Goal: Transaction & Acquisition: Download file/media

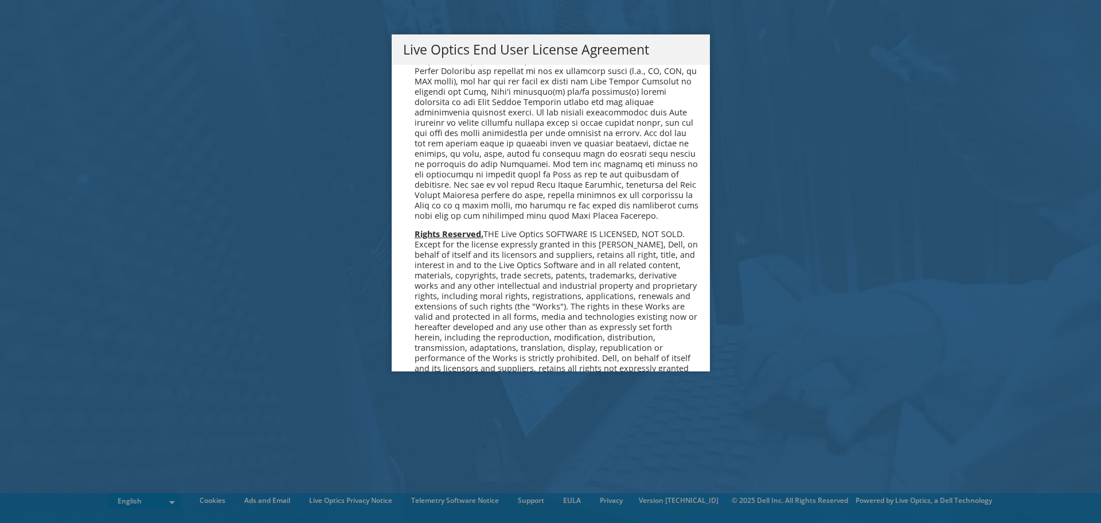
scroll to position [6795, 0]
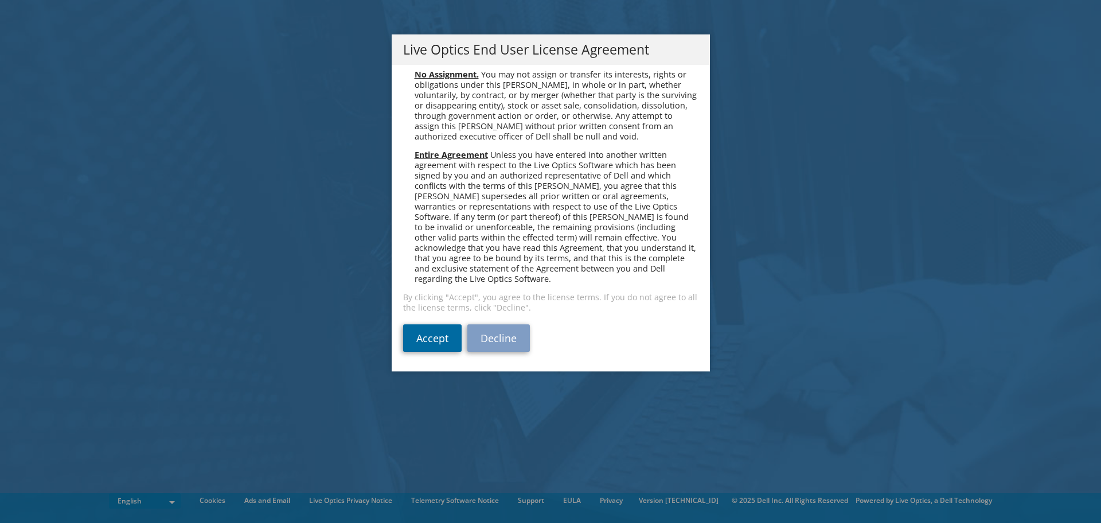
click at [423, 337] on link "Accept" at bounding box center [432, 338] width 59 height 28
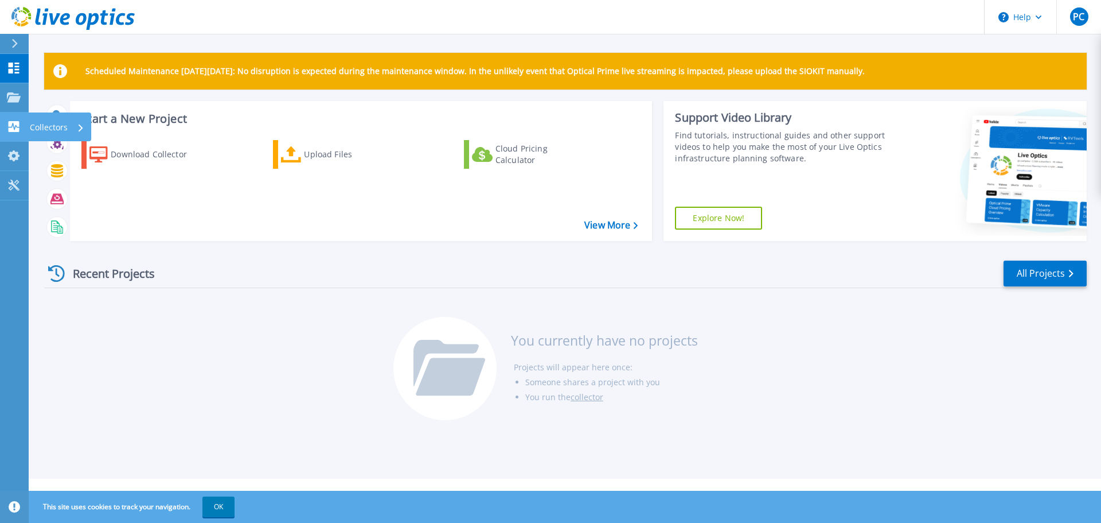
click at [76, 135] on div "Collectors" at bounding box center [57, 127] width 54 height 30
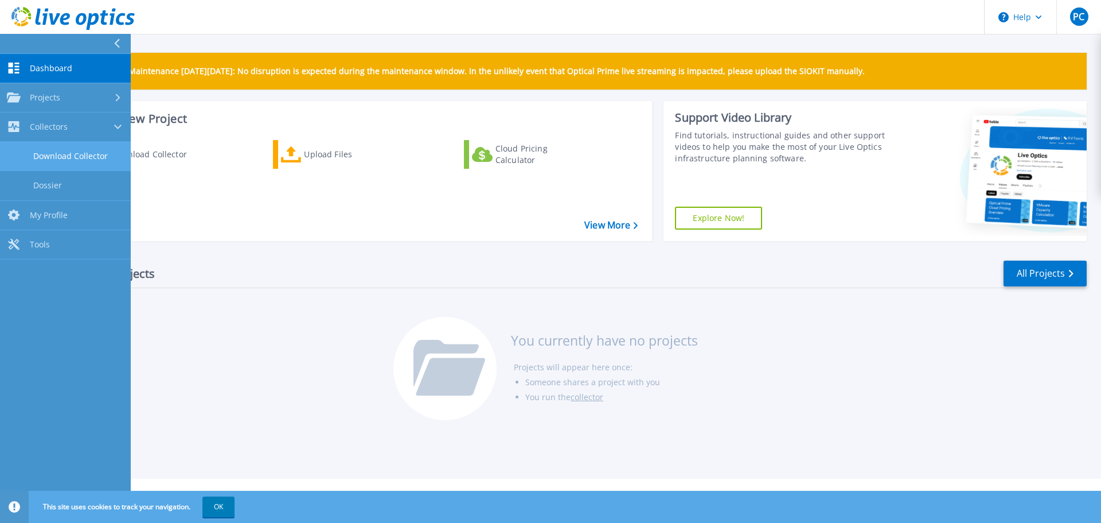
click at [93, 165] on link "Download Collector" at bounding box center [65, 156] width 131 height 29
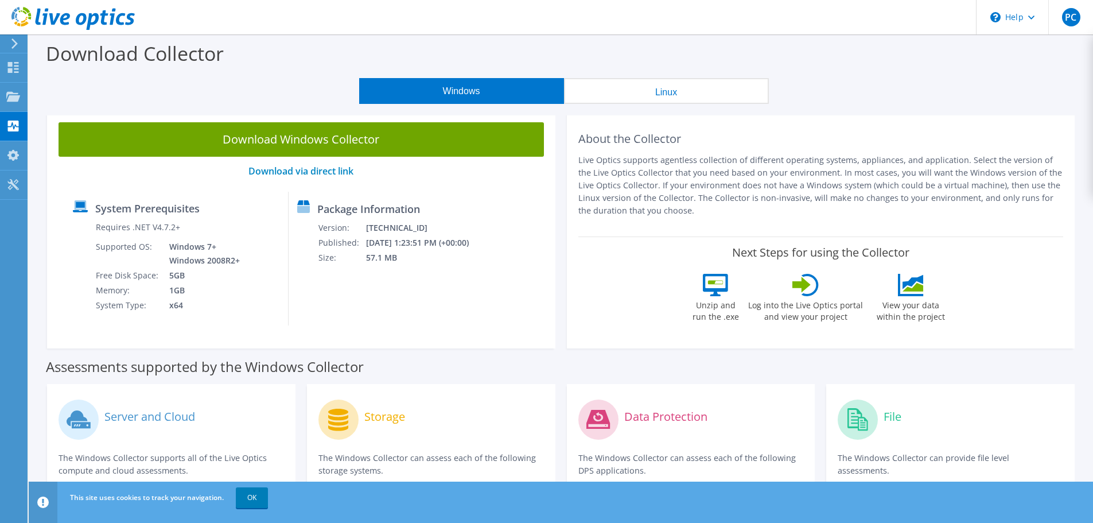
scroll to position [229, 0]
